Goal: Task Accomplishment & Management: Complete application form

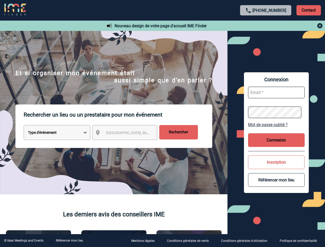
click at [162, 123] on p "Rechercher un lieu ou un prestataire pour mon événement" at bounding box center [118, 114] width 189 height 21
click at [308, 10] on p "Contact" at bounding box center [308, 10] width 24 height 10
click at [260, 26] on div at bounding box center [130, 99] width 260 height 198
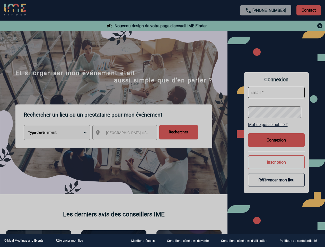
click at [129, 133] on div at bounding box center [162, 123] width 325 height 247
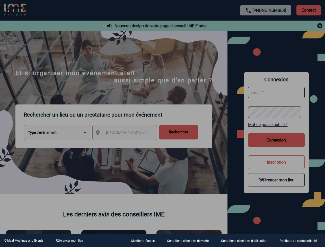
click at [276, 124] on div at bounding box center [162, 123] width 325 height 247
click at [276, 140] on div at bounding box center [162, 123] width 325 height 247
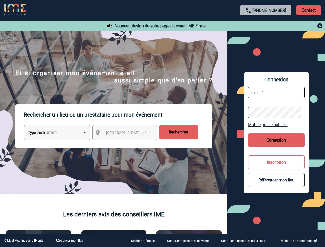
click at [276, 162] on button "Inscription" at bounding box center [276, 162] width 57 height 14
click at [276, 180] on div at bounding box center [162, 123] width 324 height 247
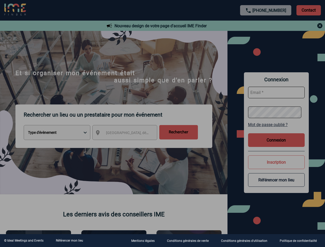
click at [69, 240] on link "Référencer mon lieu" at bounding box center [69, 241] width 27 height 4
